Goal: Task Accomplishment & Management: Manage account settings

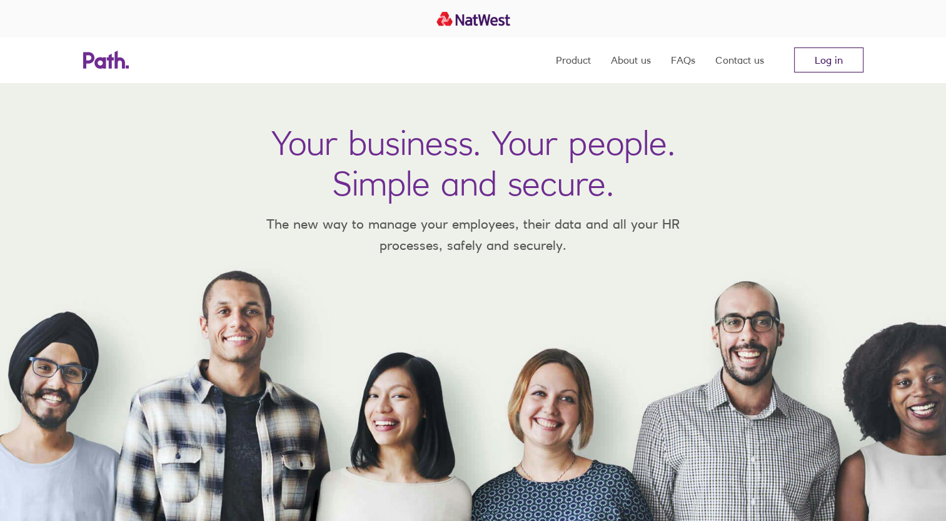
click at [815, 66] on link "Log in" at bounding box center [828, 60] width 69 height 25
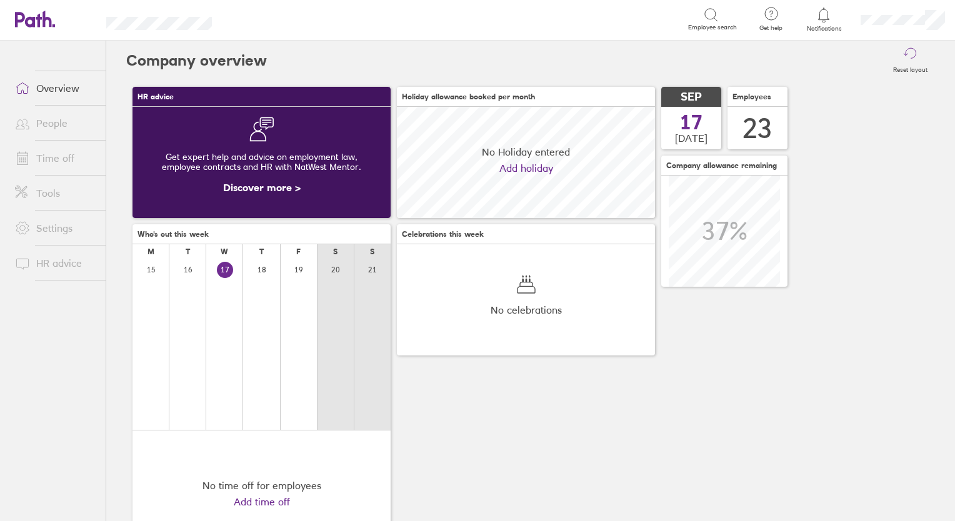
scroll to position [111, 258]
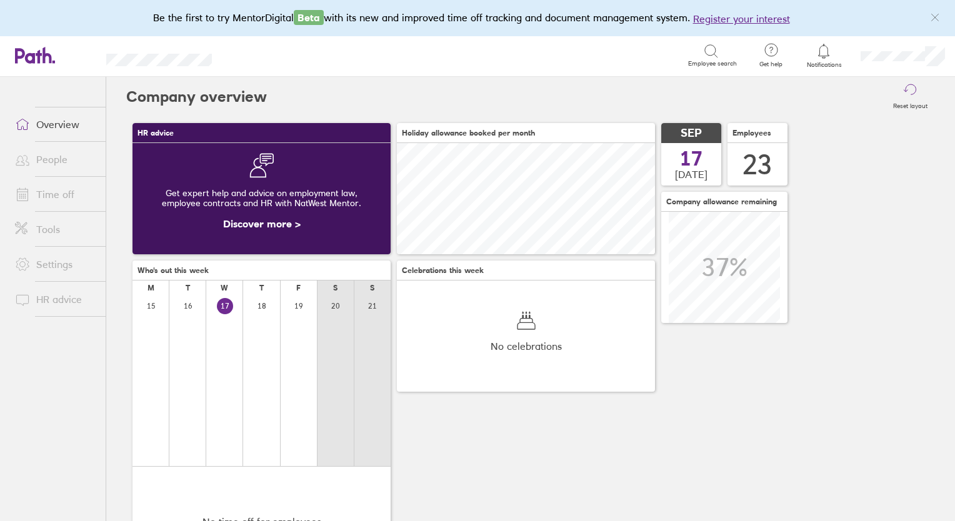
click at [45, 194] on link "Time off" at bounding box center [55, 194] width 101 height 25
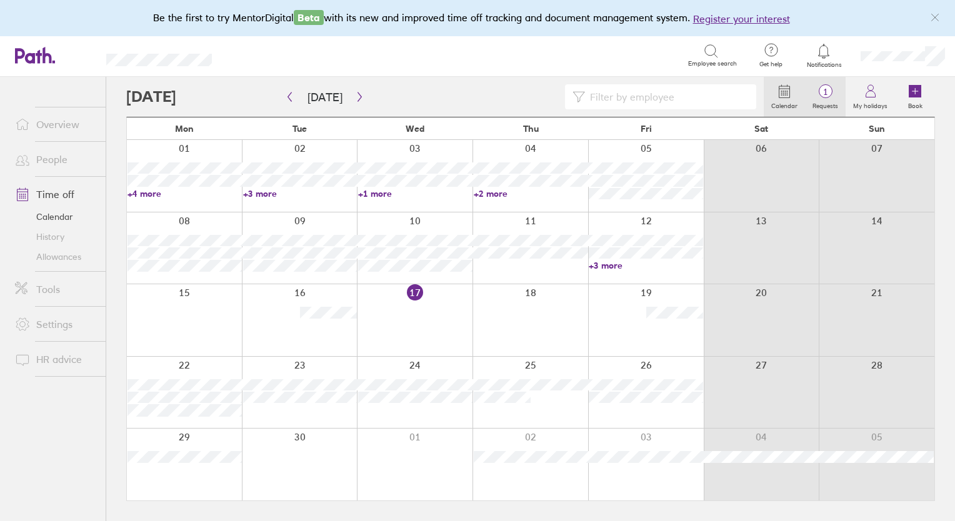
click at [831, 89] on span "1" at bounding box center [825, 92] width 41 height 10
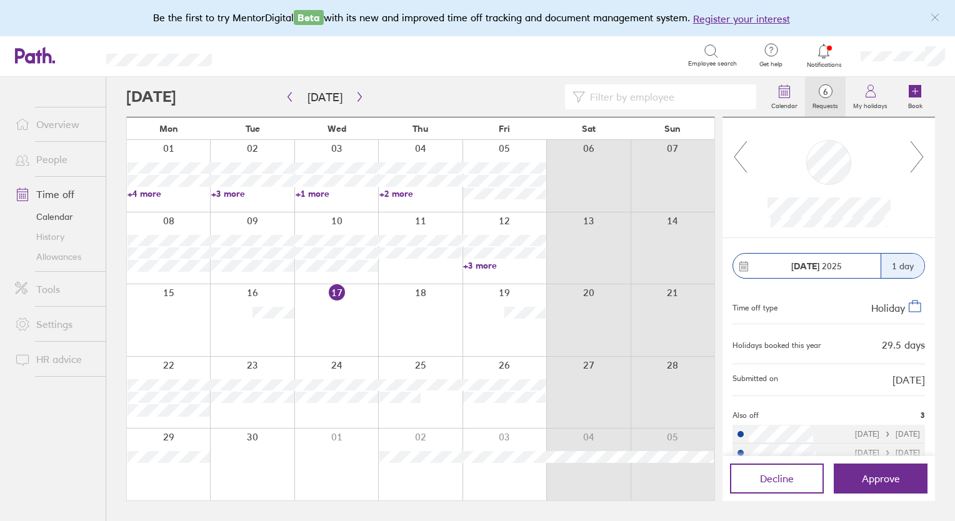
click at [44, 159] on link "People" at bounding box center [55, 159] width 101 height 25
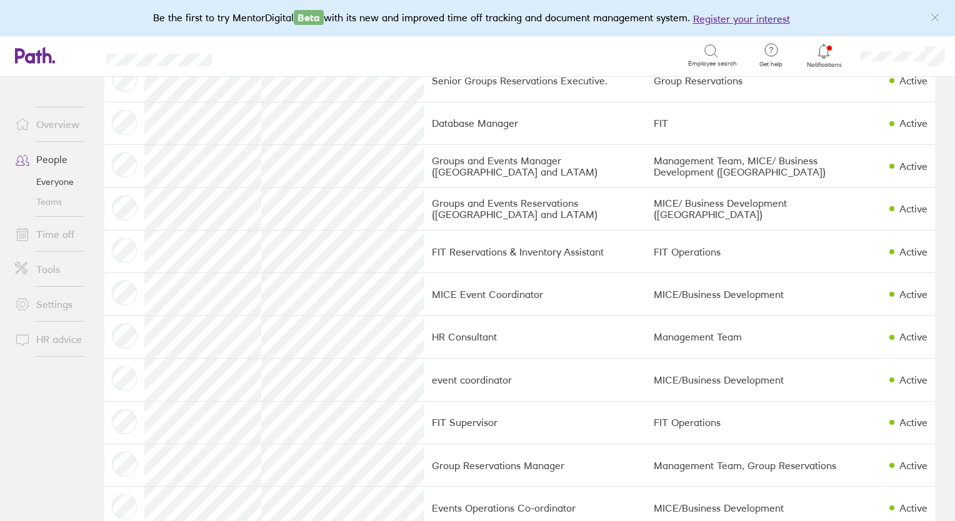
scroll to position [358, 0]
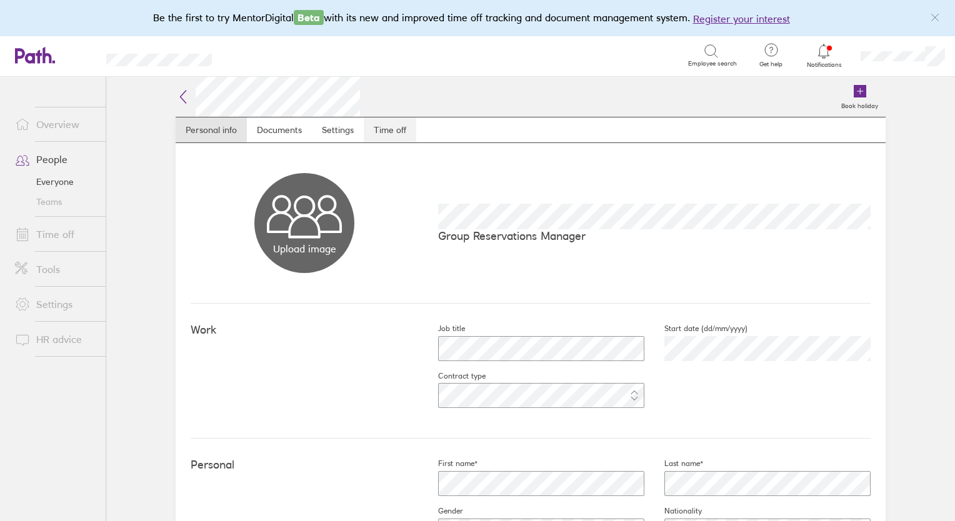
click at [384, 131] on link "Time off" at bounding box center [390, 130] width 53 height 25
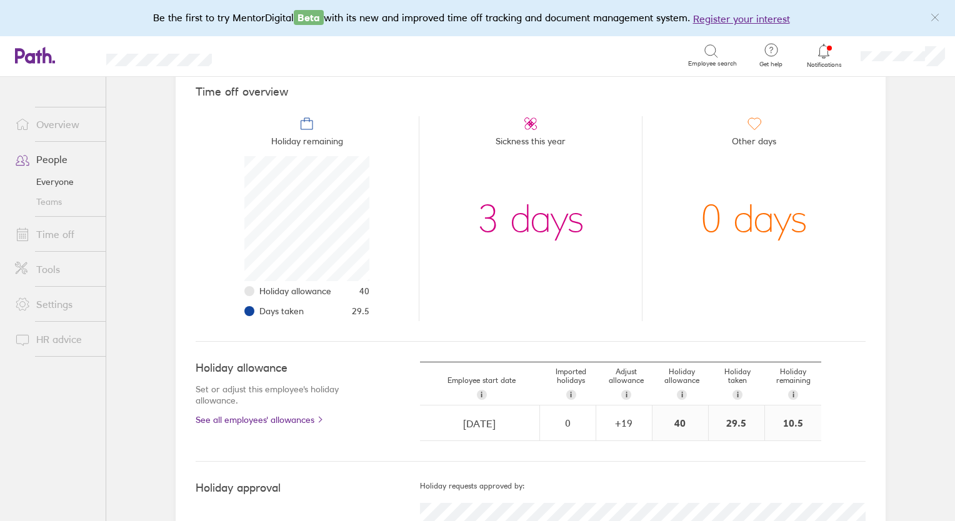
scroll to position [114, 0]
click at [45, 234] on link "Time off" at bounding box center [55, 234] width 101 height 25
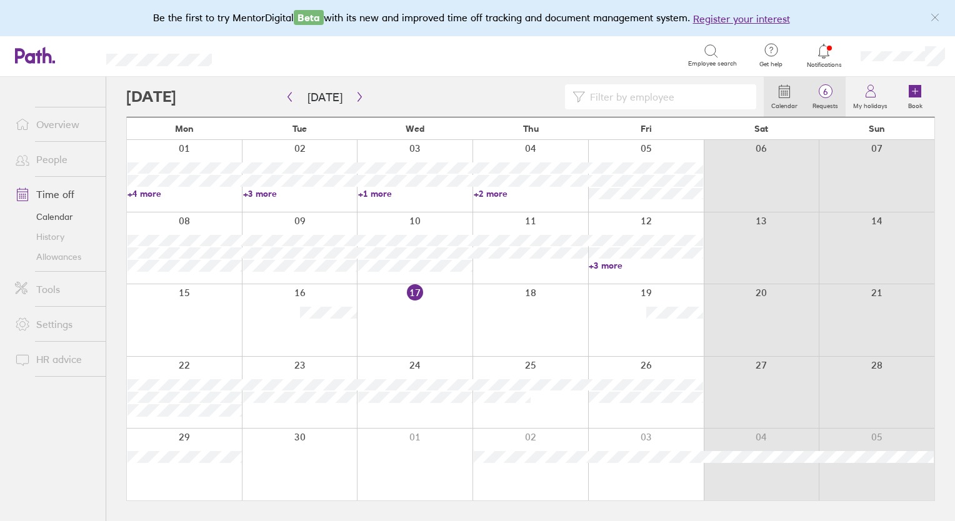
click at [826, 99] on label "Requests" at bounding box center [825, 104] width 41 height 11
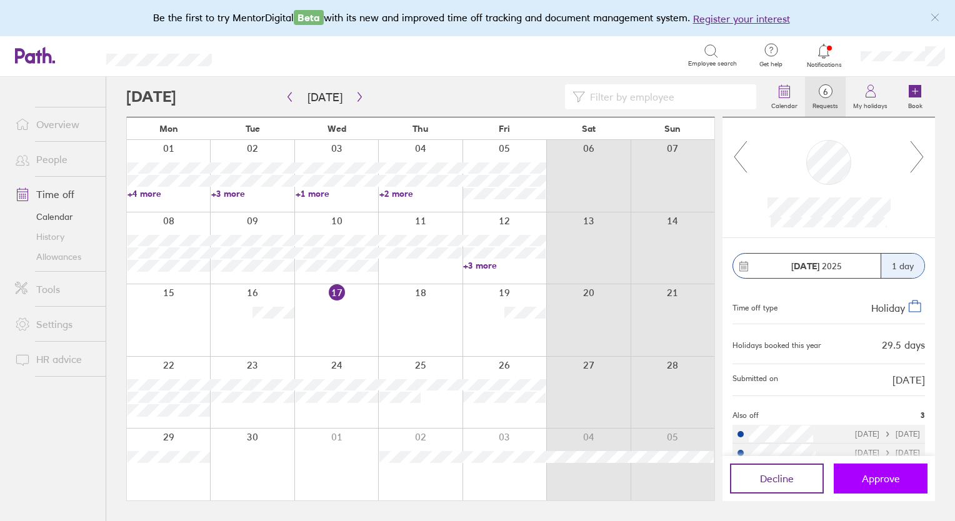
click at [868, 476] on span "Approve" at bounding box center [881, 478] width 38 height 11
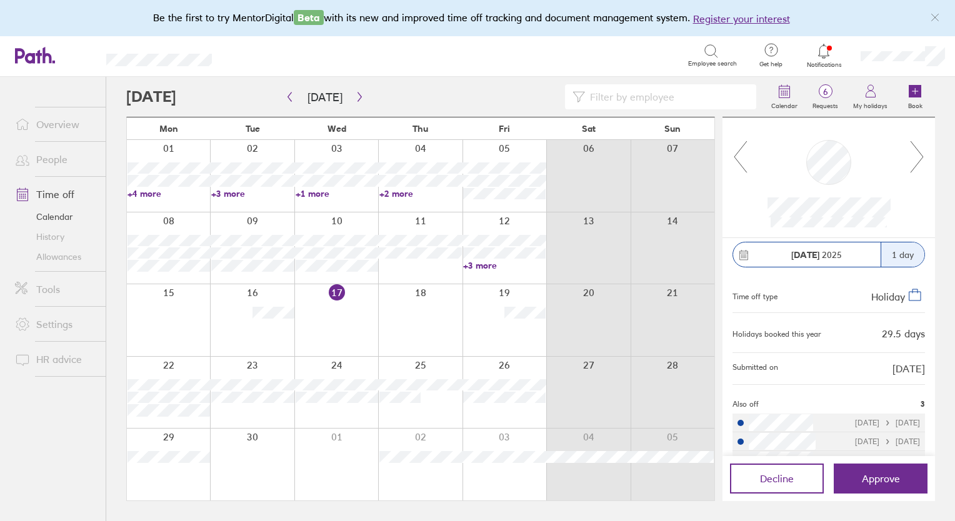
scroll to position [16, 0]
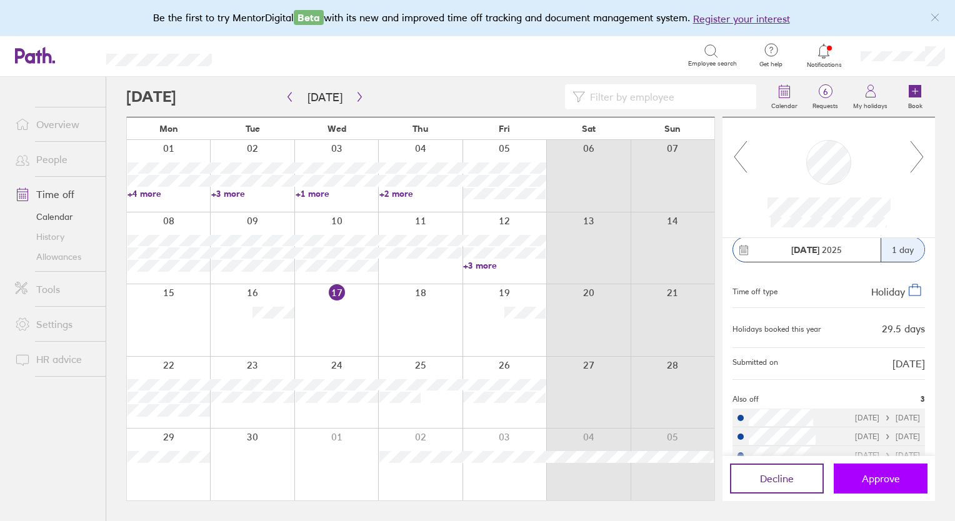
click at [875, 476] on span "Approve" at bounding box center [881, 478] width 38 height 11
click at [918, 159] on icon at bounding box center [918, 157] width 16 height 34
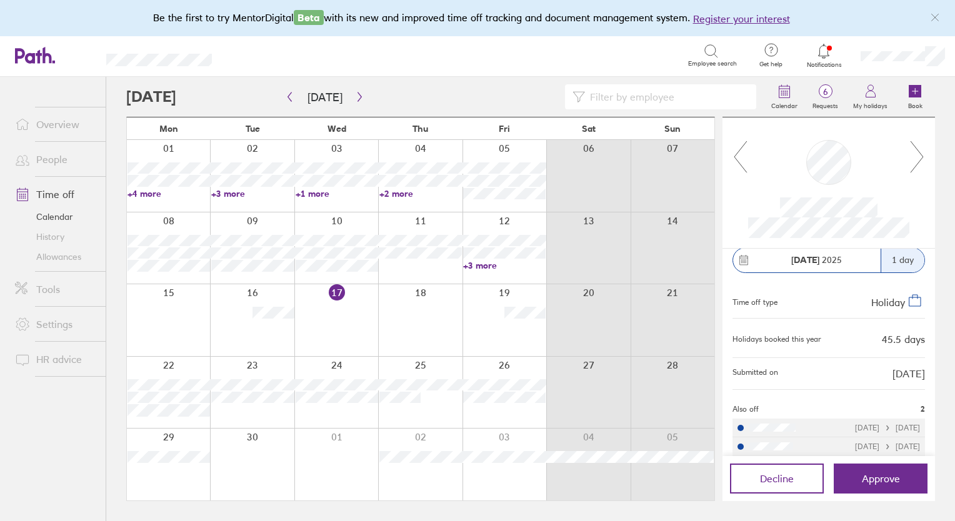
click at [918, 159] on icon at bounding box center [918, 157] width 16 height 34
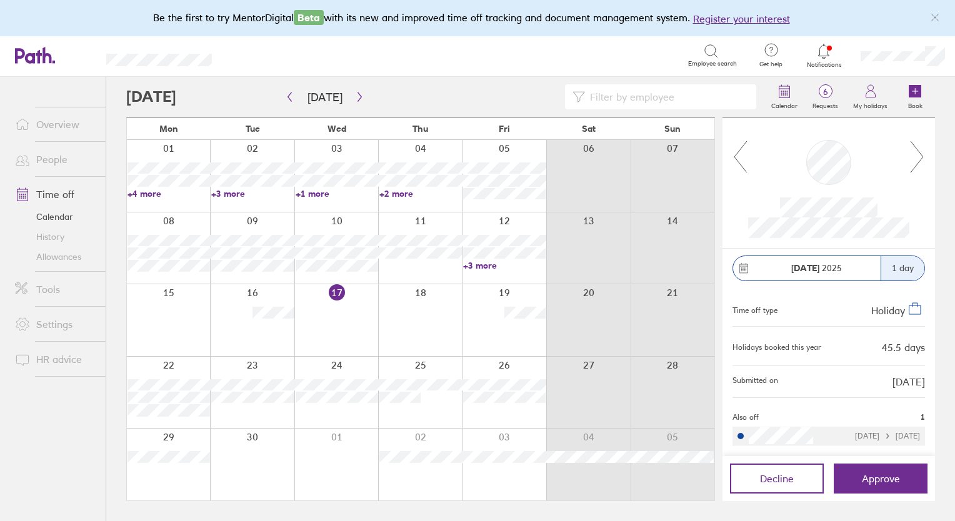
scroll to position [6, 0]
click at [918, 159] on icon at bounding box center [918, 157] width 16 height 34
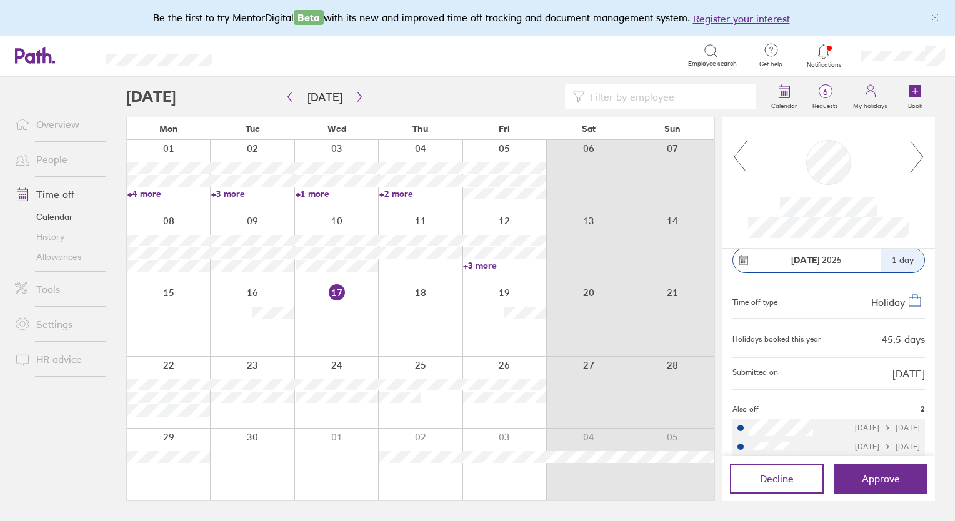
click at [738, 166] on icon at bounding box center [741, 157] width 16 height 34
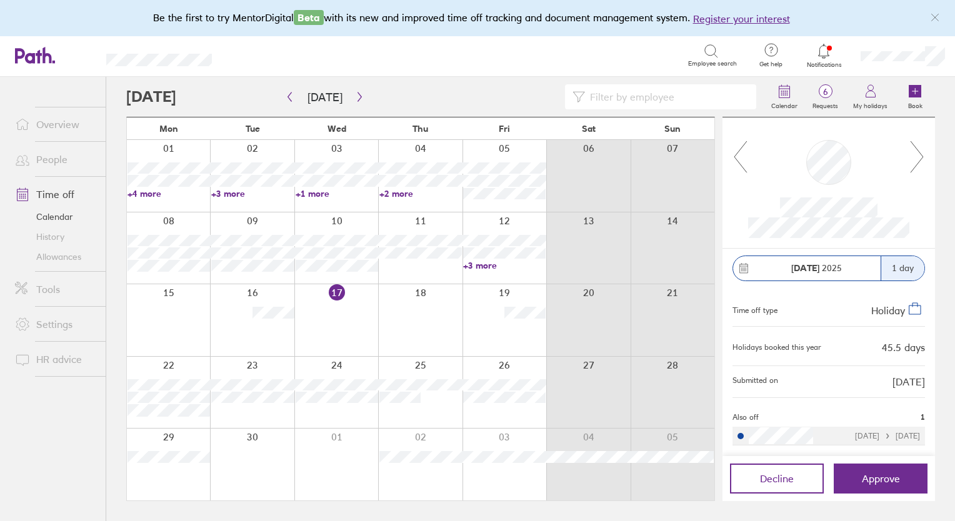
scroll to position [6, 0]
click at [920, 156] on icon at bounding box center [918, 157] width 16 height 34
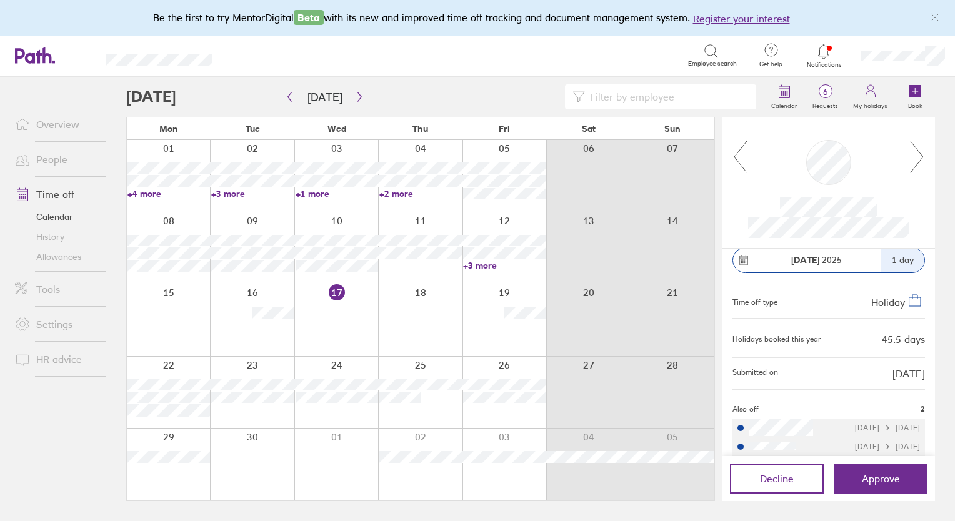
click at [920, 156] on icon at bounding box center [918, 157] width 16 height 34
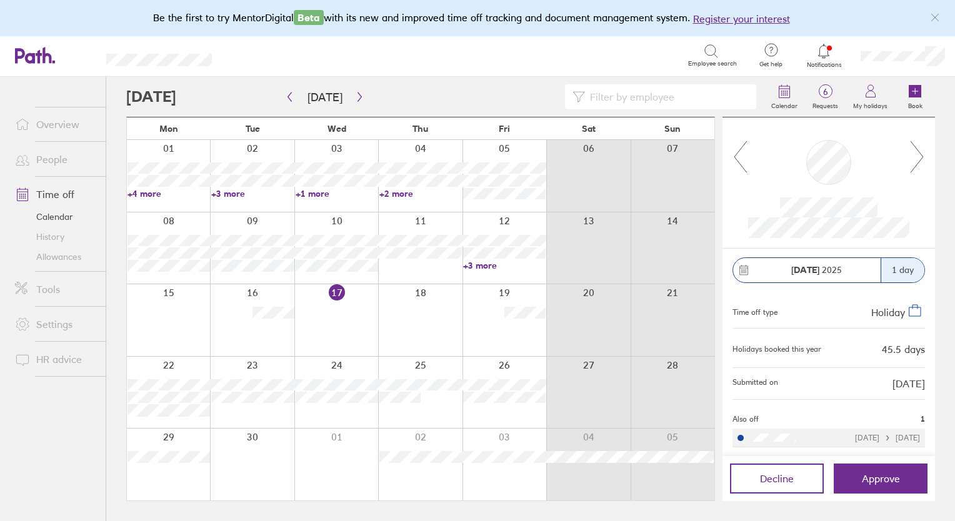
click at [920, 156] on icon at bounding box center [918, 157] width 16 height 34
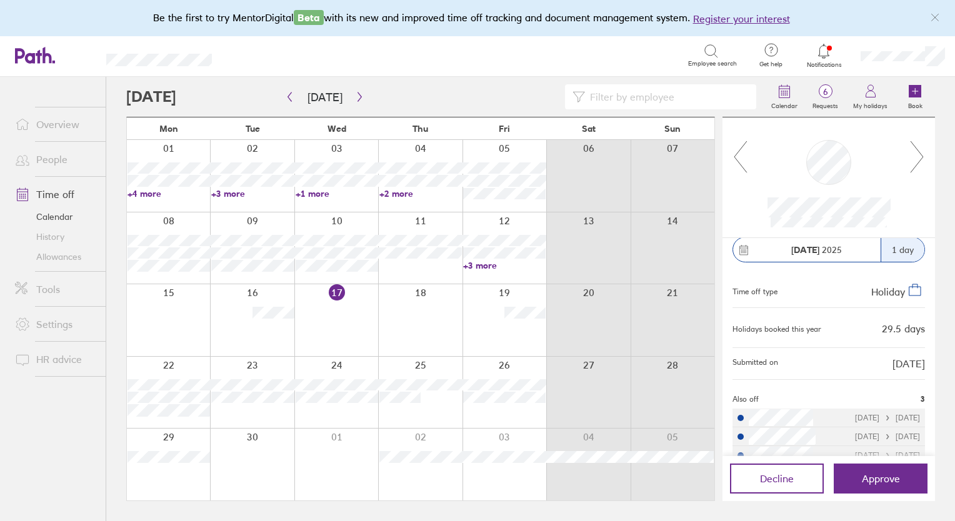
click at [739, 156] on icon at bounding box center [741, 157] width 16 height 34
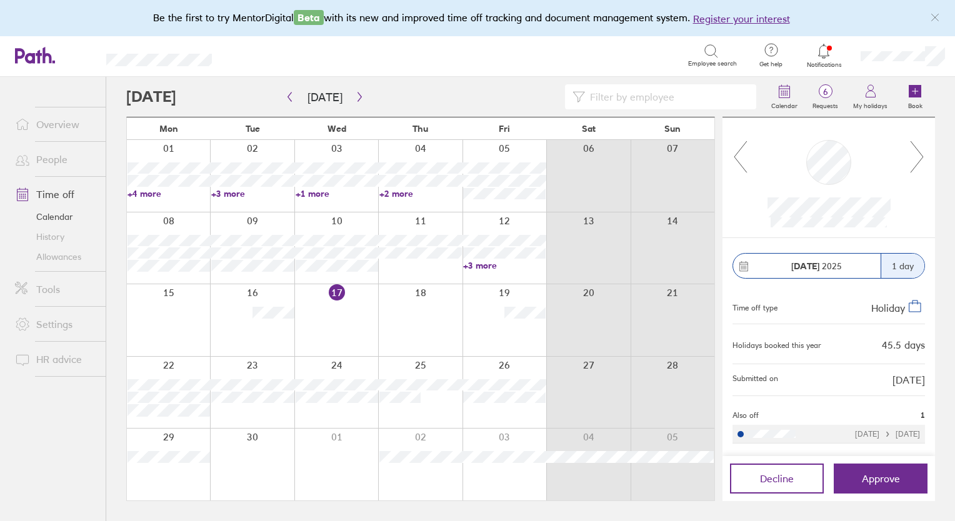
scroll to position [6, 0]
click at [921, 161] on icon at bounding box center [918, 157] width 16 height 34
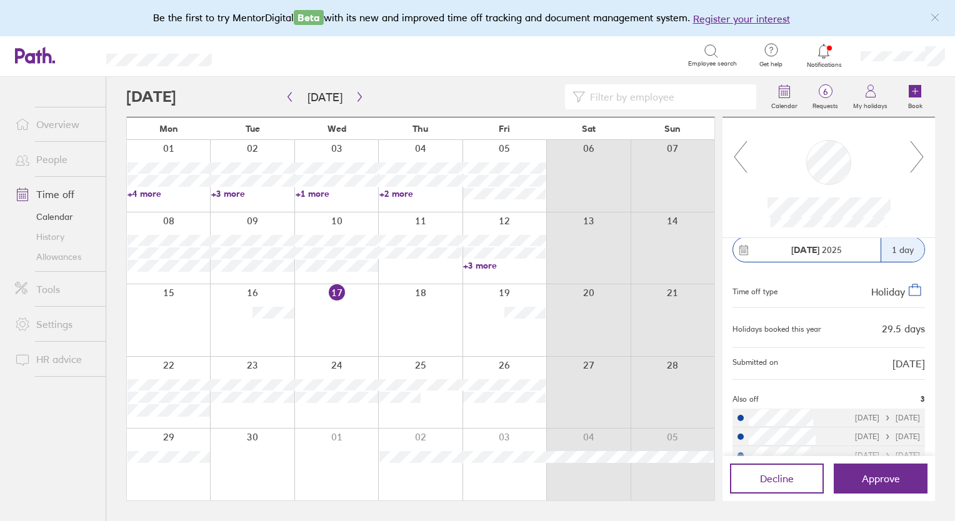
click at [738, 160] on icon at bounding box center [741, 157] width 16 height 34
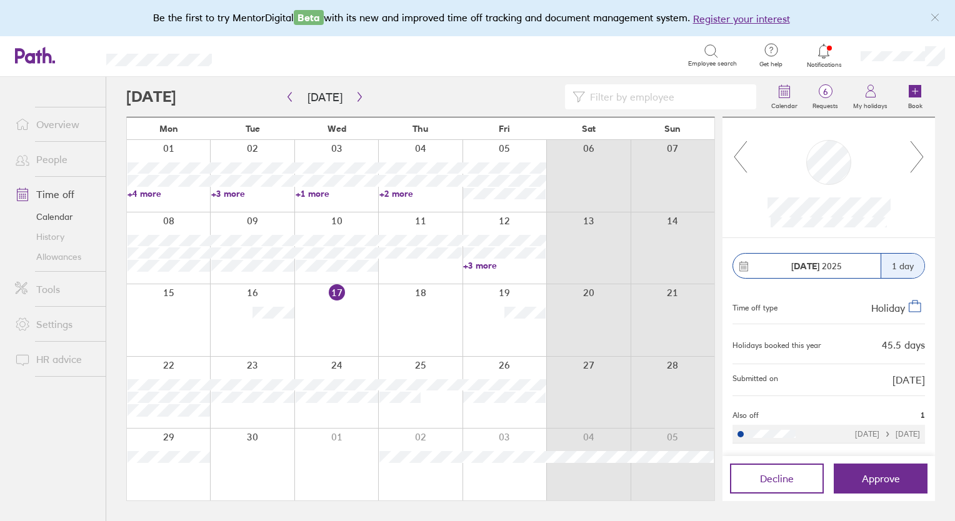
scroll to position [6, 0]
click at [53, 159] on link "People" at bounding box center [55, 159] width 101 height 25
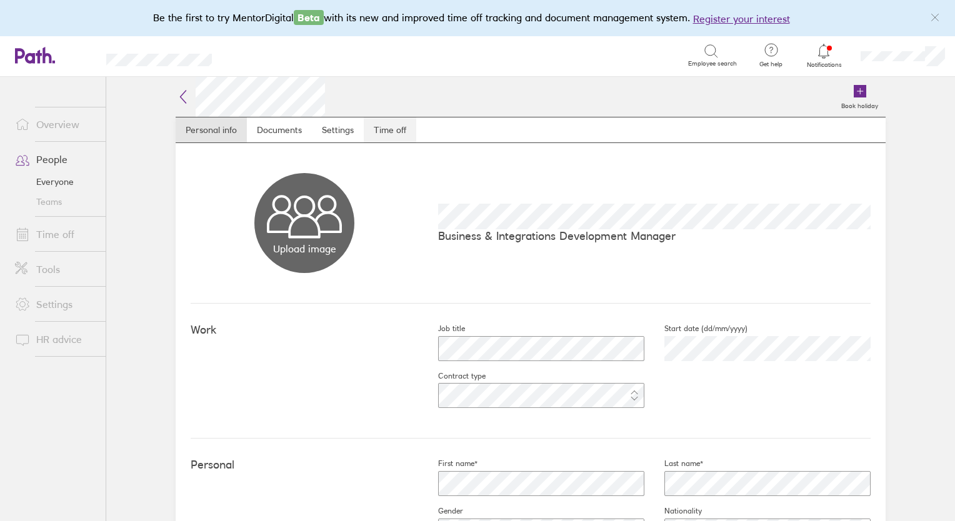
click at [385, 127] on link "Time off" at bounding box center [390, 130] width 53 height 25
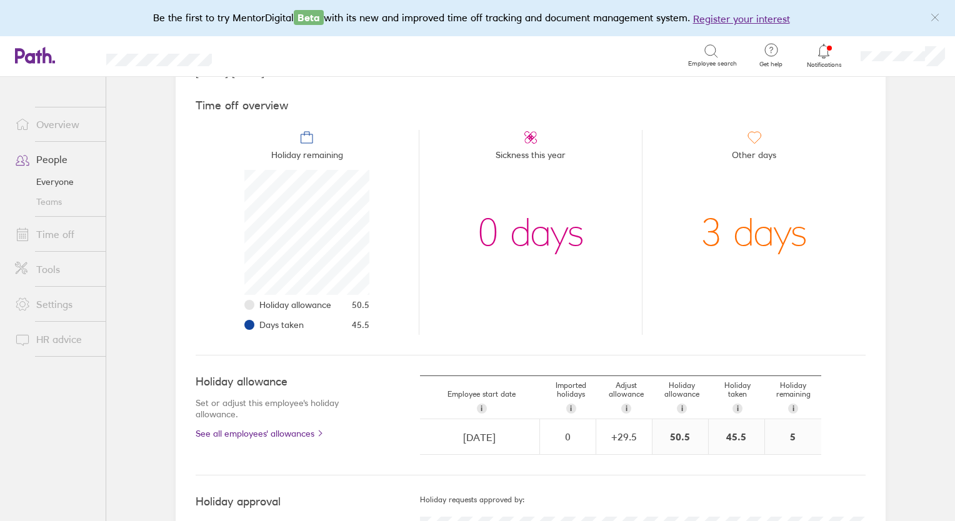
scroll to position [108, 0]
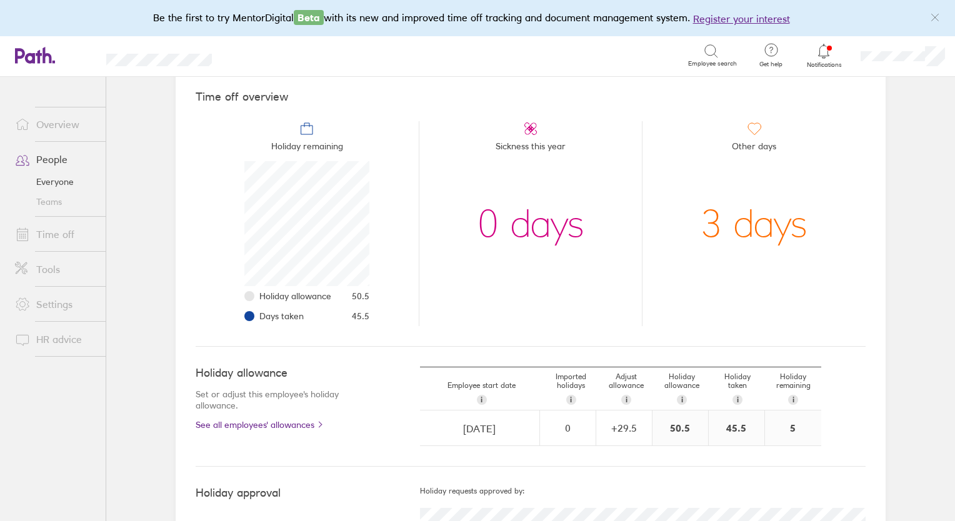
click at [42, 237] on link "Time off" at bounding box center [55, 234] width 101 height 25
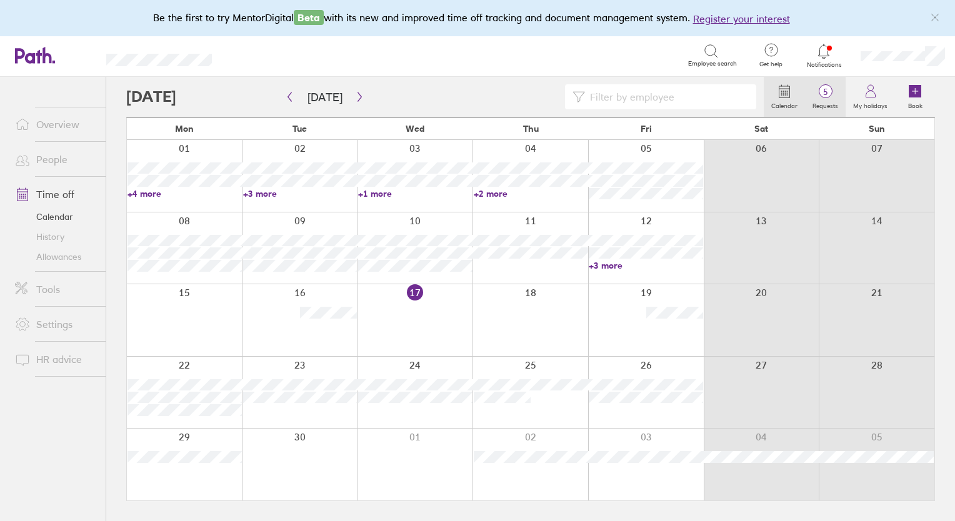
click at [828, 104] on label "Requests" at bounding box center [825, 104] width 41 height 11
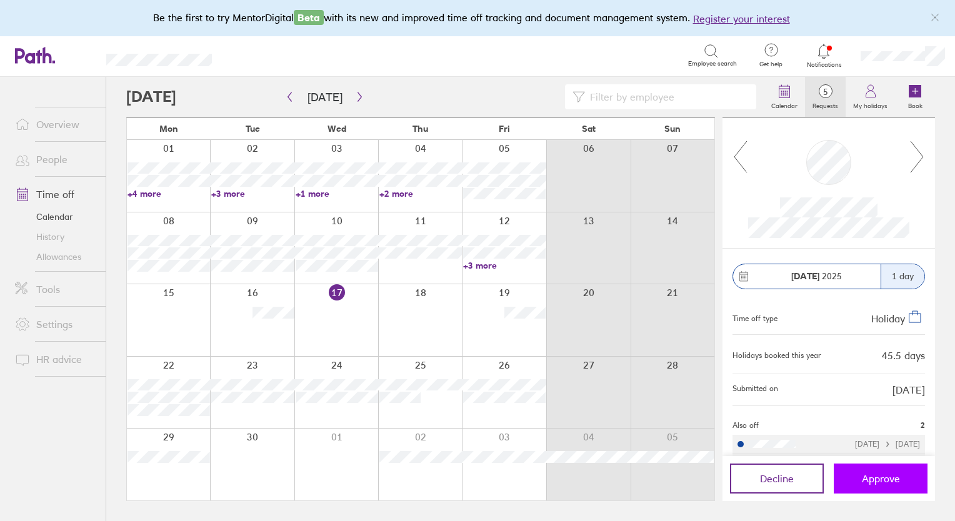
click at [868, 479] on span "Approve" at bounding box center [881, 478] width 38 height 11
click at [870, 479] on span "Approve" at bounding box center [881, 478] width 38 height 11
click at [863, 480] on span "Approve" at bounding box center [881, 478] width 38 height 11
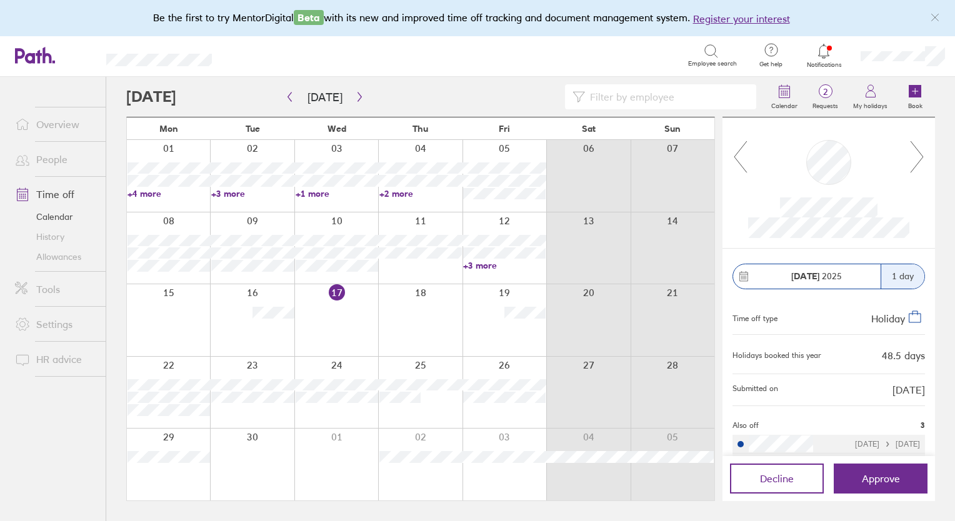
click at [52, 161] on link "People" at bounding box center [55, 159] width 101 height 25
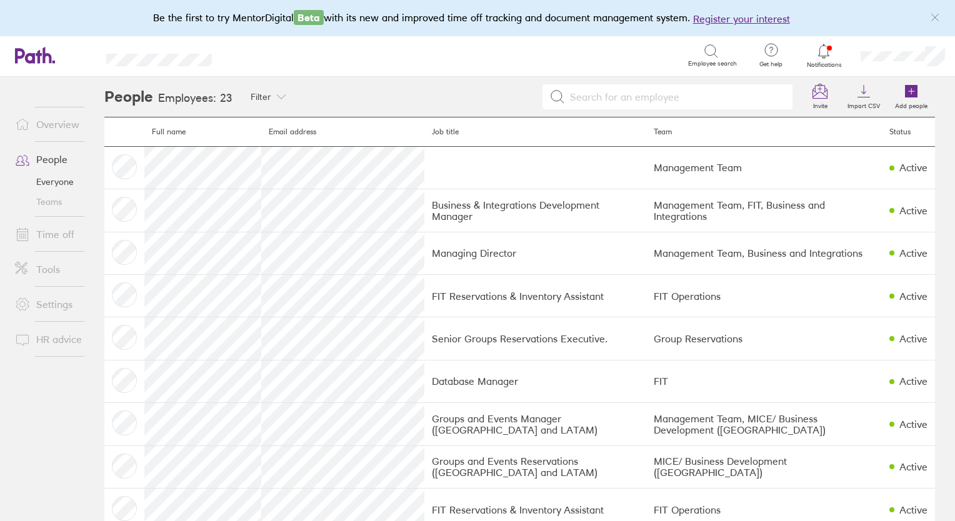
click at [50, 234] on link "Time off" at bounding box center [55, 234] width 101 height 25
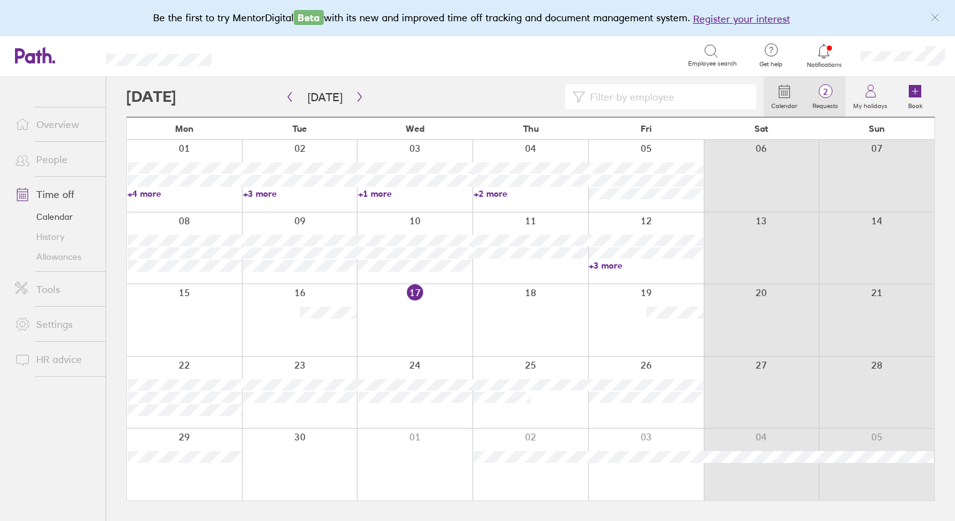
click at [825, 91] on span "2" at bounding box center [825, 92] width 41 height 10
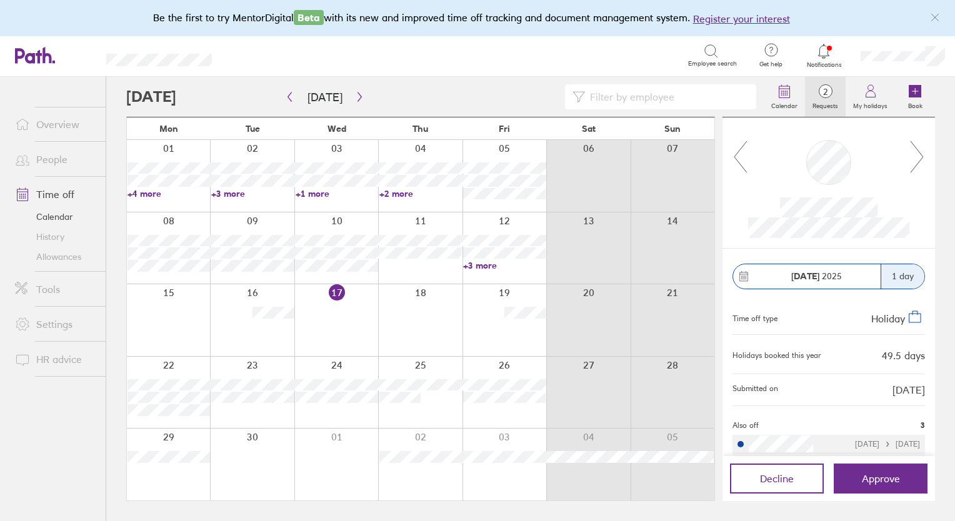
click at [61, 157] on link "People" at bounding box center [55, 159] width 101 height 25
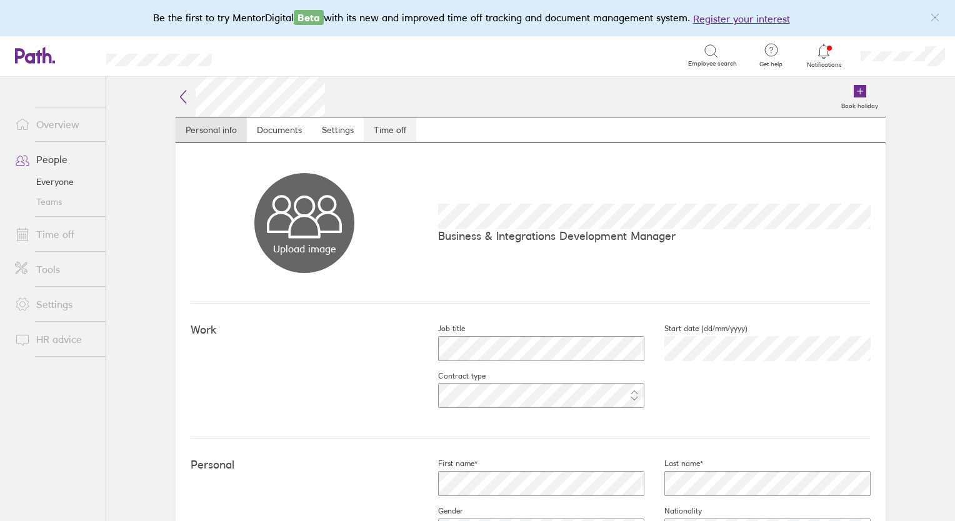
click at [383, 137] on link "Time off" at bounding box center [390, 130] width 53 height 25
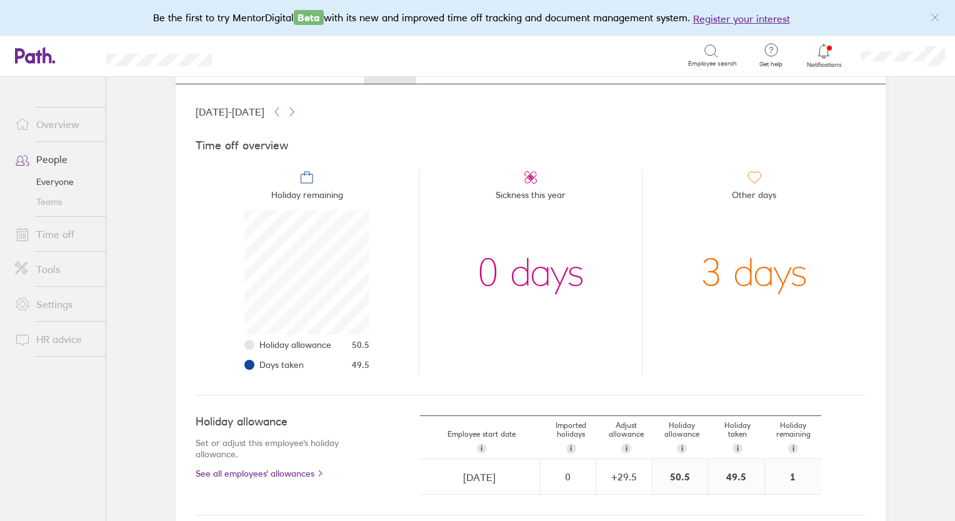
scroll to position [60, 0]
click at [50, 237] on link "Time off" at bounding box center [55, 234] width 101 height 25
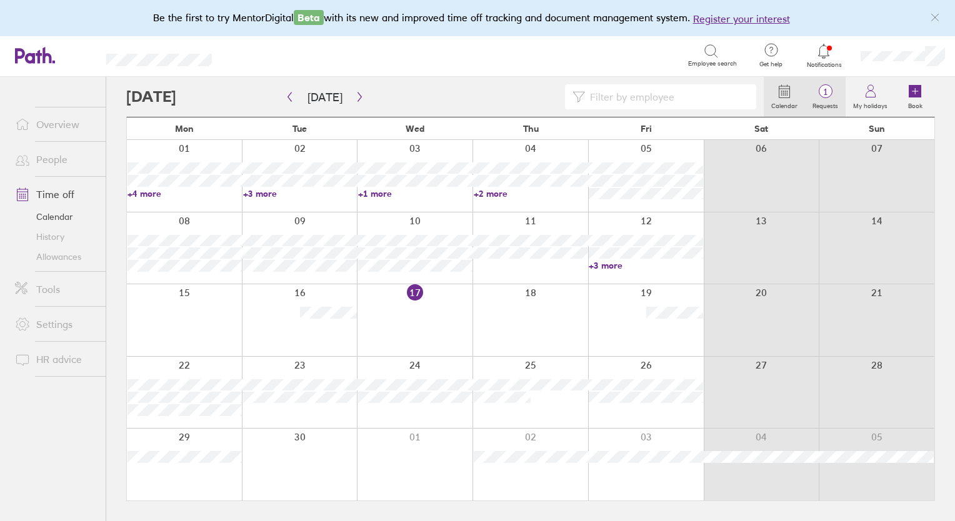
click at [827, 94] on span "1" at bounding box center [825, 92] width 41 height 10
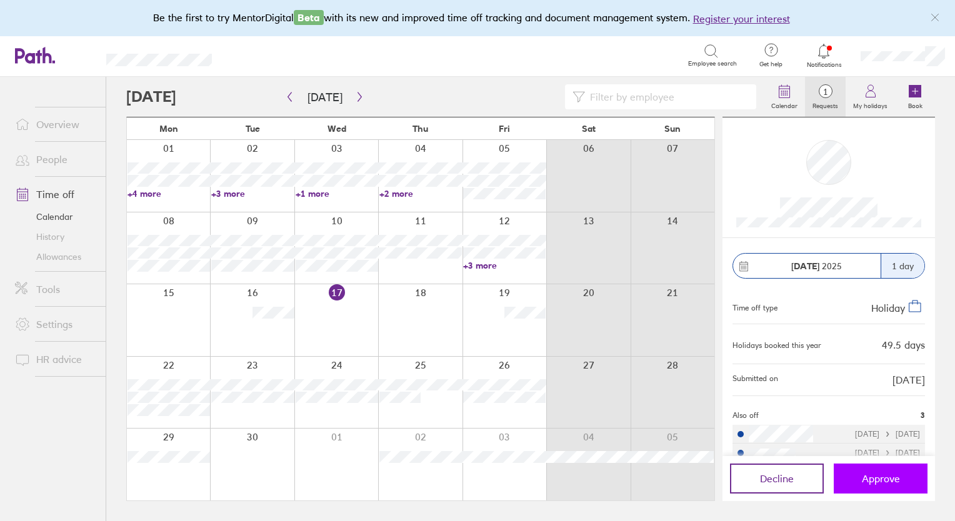
click at [891, 484] on span "Approve" at bounding box center [881, 478] width 38 height 11
